Goal: Book appointment/travel/reservation

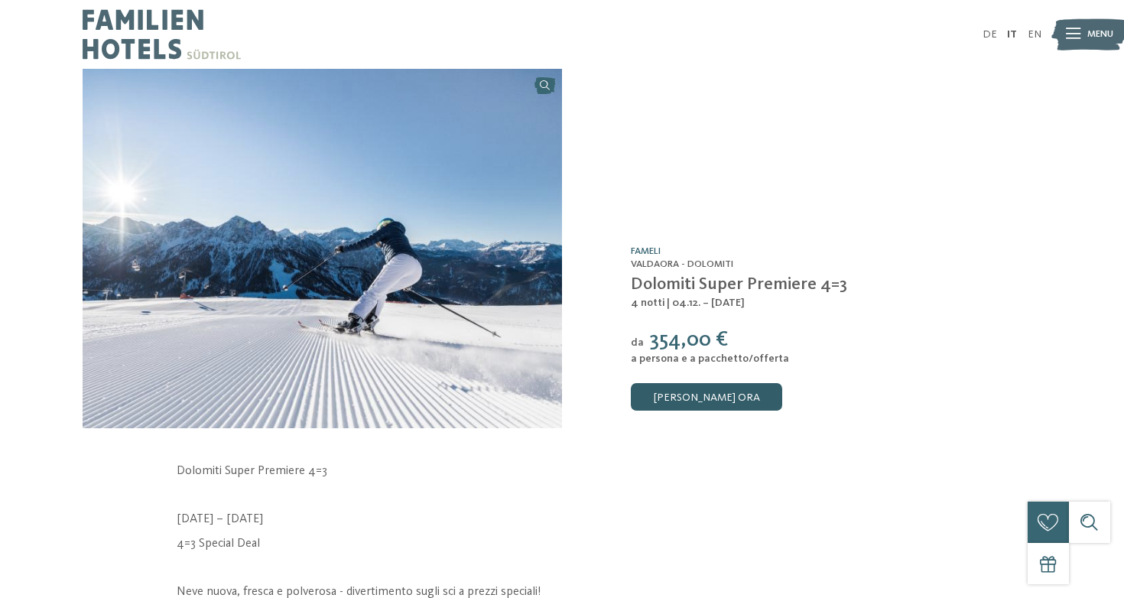
click at [708, 399] on link "[PERSON_NAME] ora" at bounding box center [706, 397] width 151 height 28
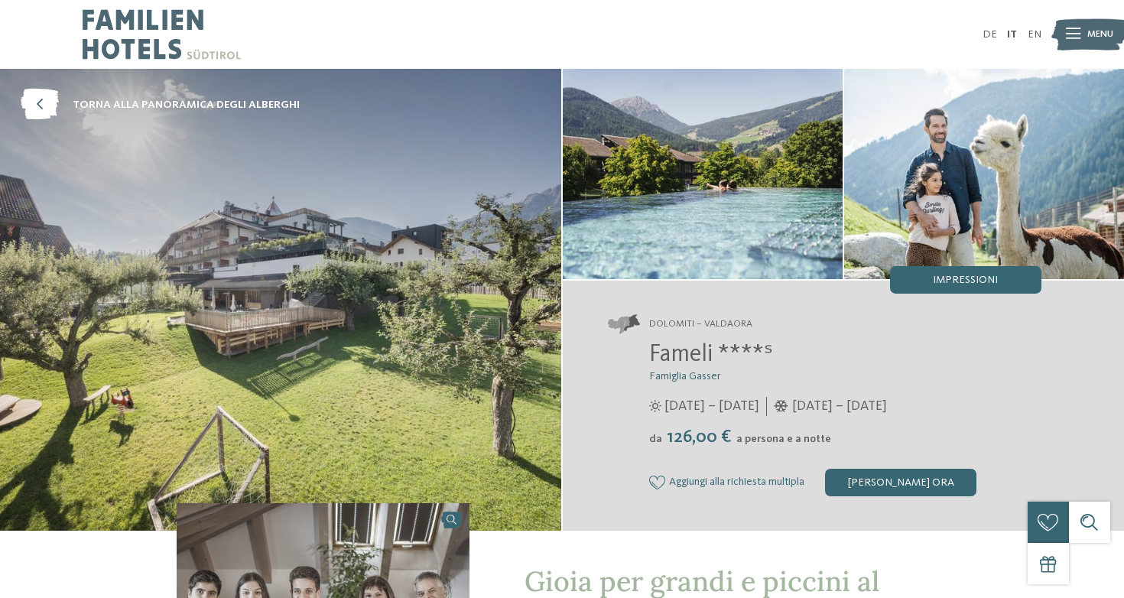
click at [141, 38] on img at bounding box center [162, 34] width 158 height 69
